Goal: Entertainment & Leisure: Browse casually

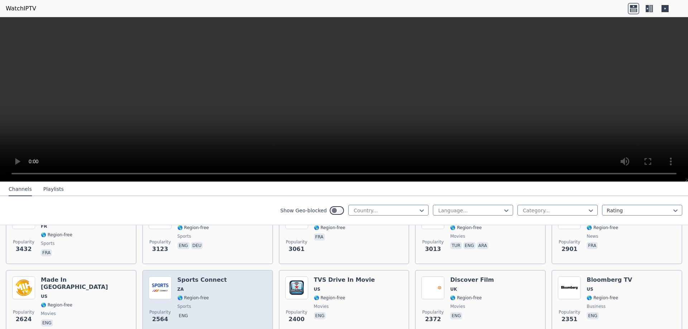
scroll to position [72, 0]
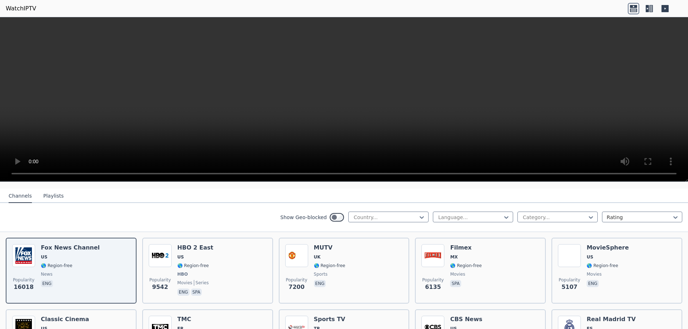
click at [50, 192] on button "Playlists" at bounding box center [53, 197] width 20 height 14
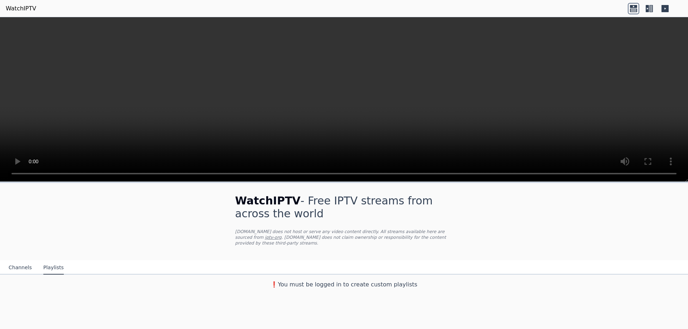
scroll to position [0, 0]
click at [367, 290] on div "WatchIPTV - Free IPTV streams from across the world [DOMAIN_NAME] does not host…" at bounding box center [344, 256] width 688 height 148
drag, startPoint x: 653, startPoint y: 200, endPoint x: 625, endPoint y: 214, distance: 31.1
click at [649, 203] on div "WatchIPTV - Free IPTV streams from across the world [DOMAIN_NAME] does not host…" at bounding box center [344, 237] width 688 height 109
drag, startPoint x: 376, startPoint y: 246, endPoint x: 343, endPoint y: 245, distance: 32.7
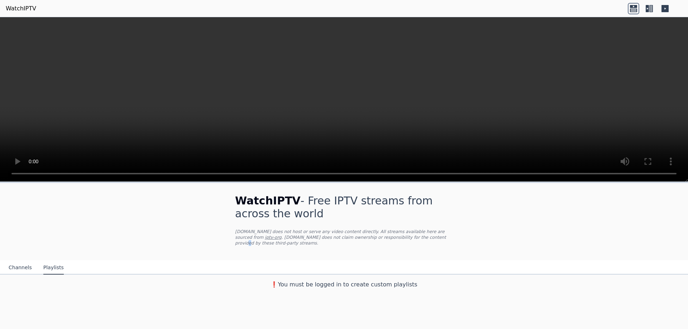
click at [375, 245] on div "WatchIPTV - Free IPTV streams from across the world [DOMAIN_NAME] does not host…" at bounding box center [344, 221] width 241 height 77
click at [285, 244] on div "WatchIPTV - Free IPTV streams from across the world [DOMAIN_NAME] does not host…" at bounding box center [344, 221] width 241 height 77
click at [279, 234] on p "[DOMAIN_NAME] does not host or serve any video content directly. All streams av…" at bounding box center [344, 237] width 218 height 17
click at [461, 284] on div "❗️You must be logged in to create custom playlists" at bounding box center [344, 283] width 688 height 17
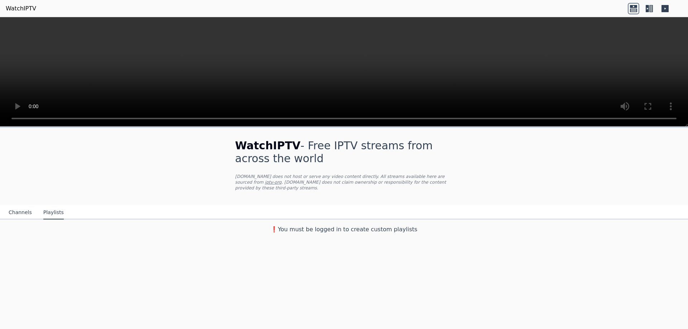
click at [210, 261] on div "WatchIPTV - Free IPTV streams from across the world [DOMAIN_NAME] does not host…" at bounding box center [344, 228] width 688 height 203
click at [225, 170] on div "WatchIPTV - Free IPTV streams from across the world [DOMAIN_NAME] does not host…" at bounding box center [344, 166] width 241 height 77
click at [257, 181] on p "[DOMAIN_NAME] does not host or serve any video content directly. All streams av…" at bounding box center [344, 182] width 218 height 17
click at [648, 9] on icon at bounding box center [649, 8] width 11 height 11
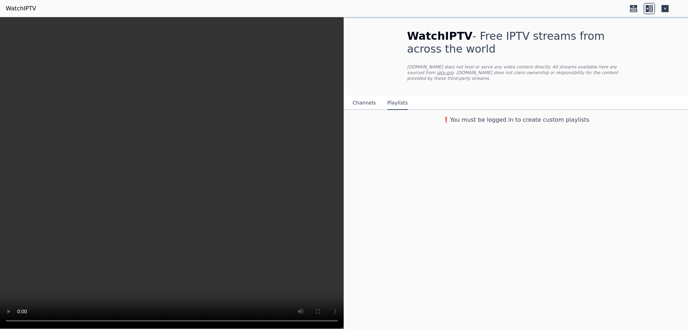
click at [659, 9] on div at bounding box center [649, 8] width 43 height 11
click at [666, 9] on icon at bounding box center [665, 8] width 11 height 11
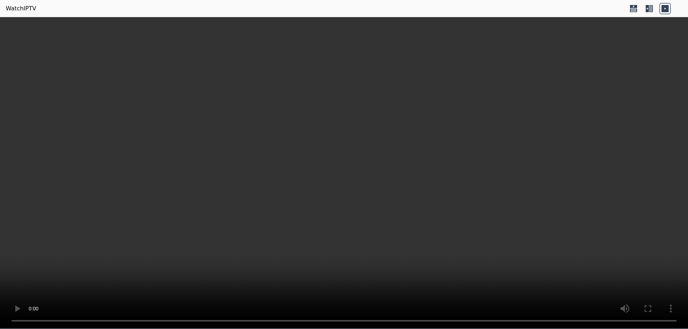
click at [15, 9] on link "WatchIPTV" at bounding box center [21, 8] width 30 height 9
